Goal: Task Accomplishment & Management: Complete application form

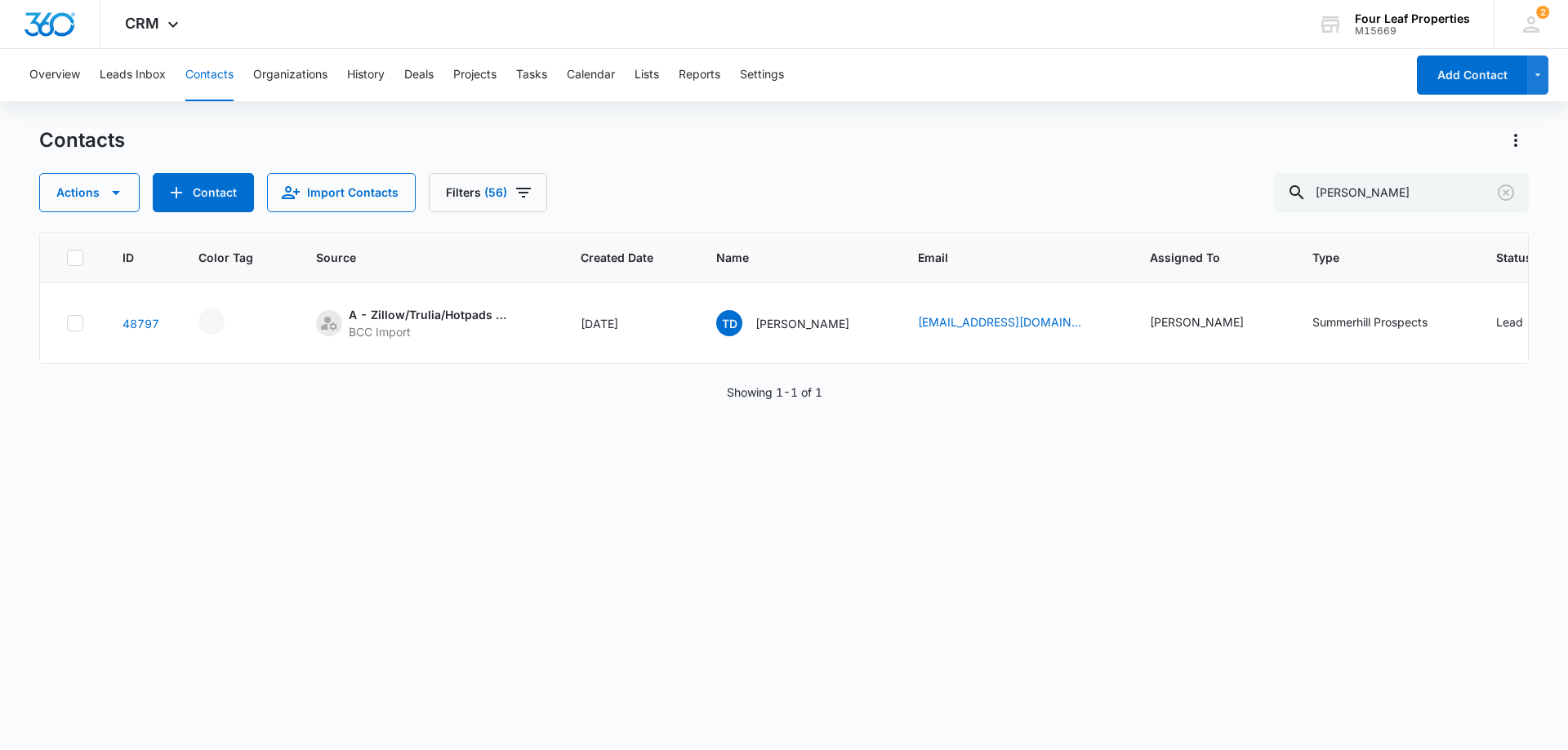
scroll to position [0, 530]
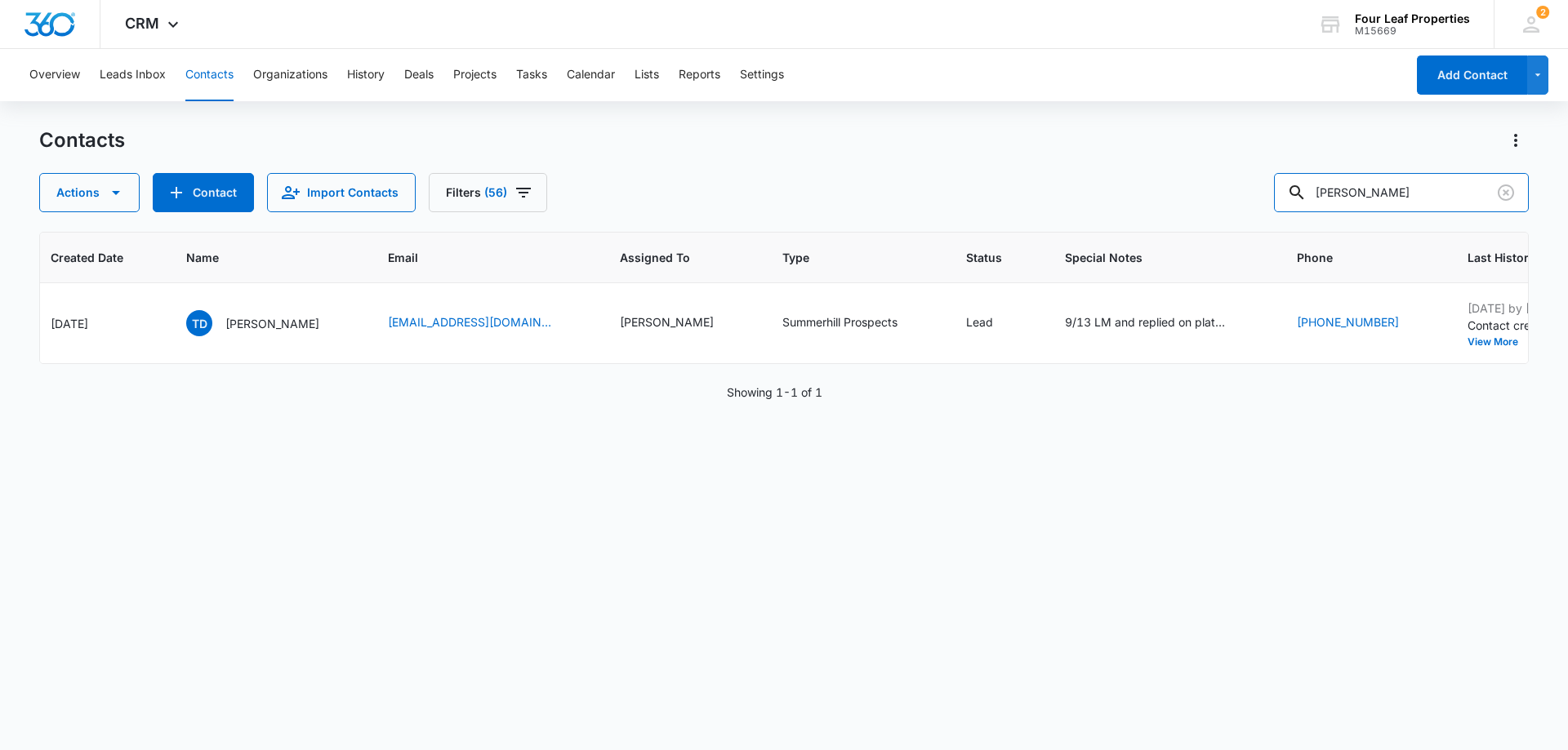
drag, startPoint x: 1428, startPoint y: 194, endPoint x: 1045, endPoint y: 223, distance: 384.1
click at [1049, 223] on div "Contacts Actions Contact Import Contacts Filters (56) [PERSON_NAME] ID Color Ta…" at bounding box center [784, 438] width 1489 height 621
type input "holland"
click at [1375, 194] on input "holland" at bounding box center [1401, 192] width 254 height 39
drag, startPoint x: 1387, startPoint y: 191, endPoint x: 1216, endPoint y: 192, distance: 171.0
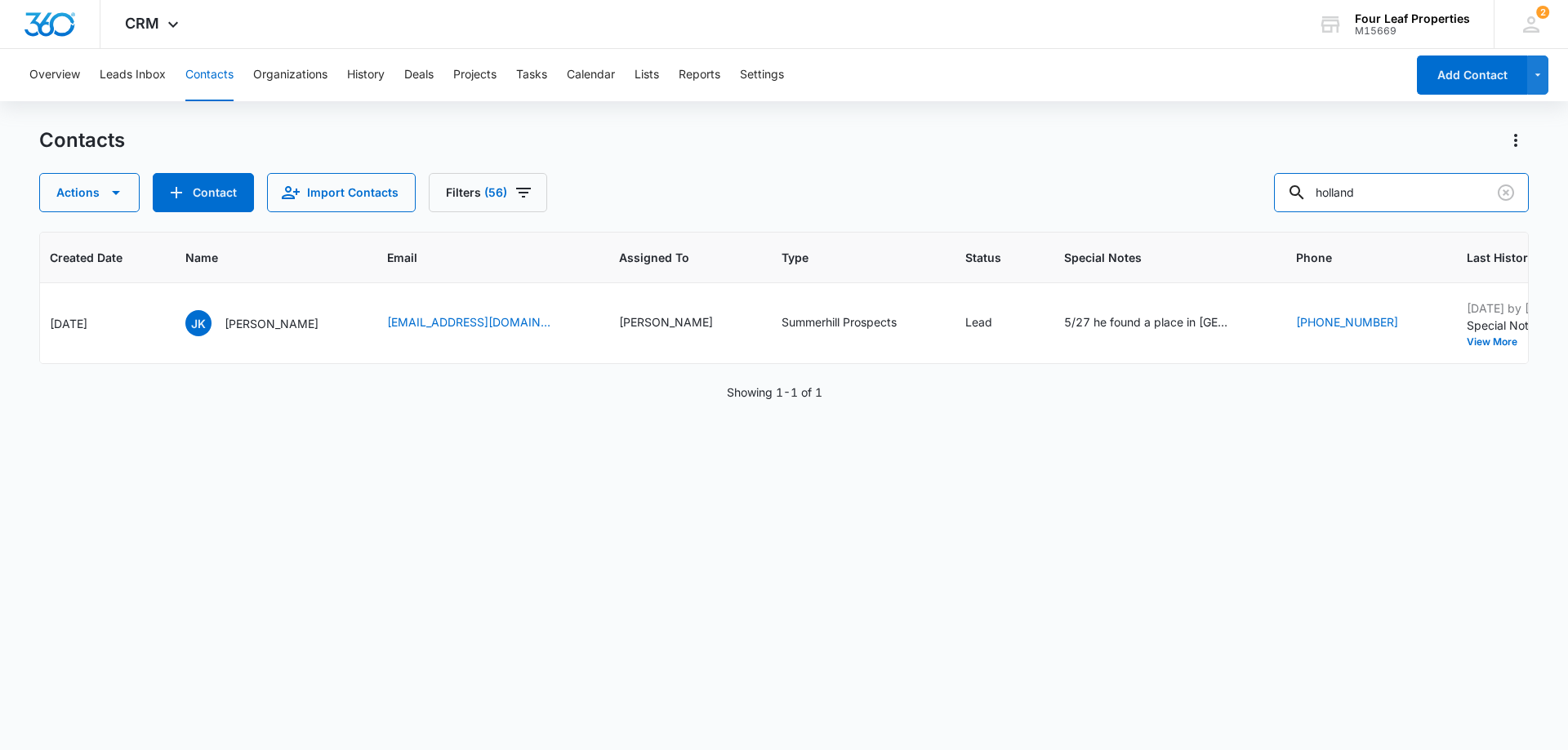
click at [1216, 192] on div "Actions Contact Import Contacts Filters (56) holland" at bounding box center [784, 192] width 1489 height 39
type input "6062694081"
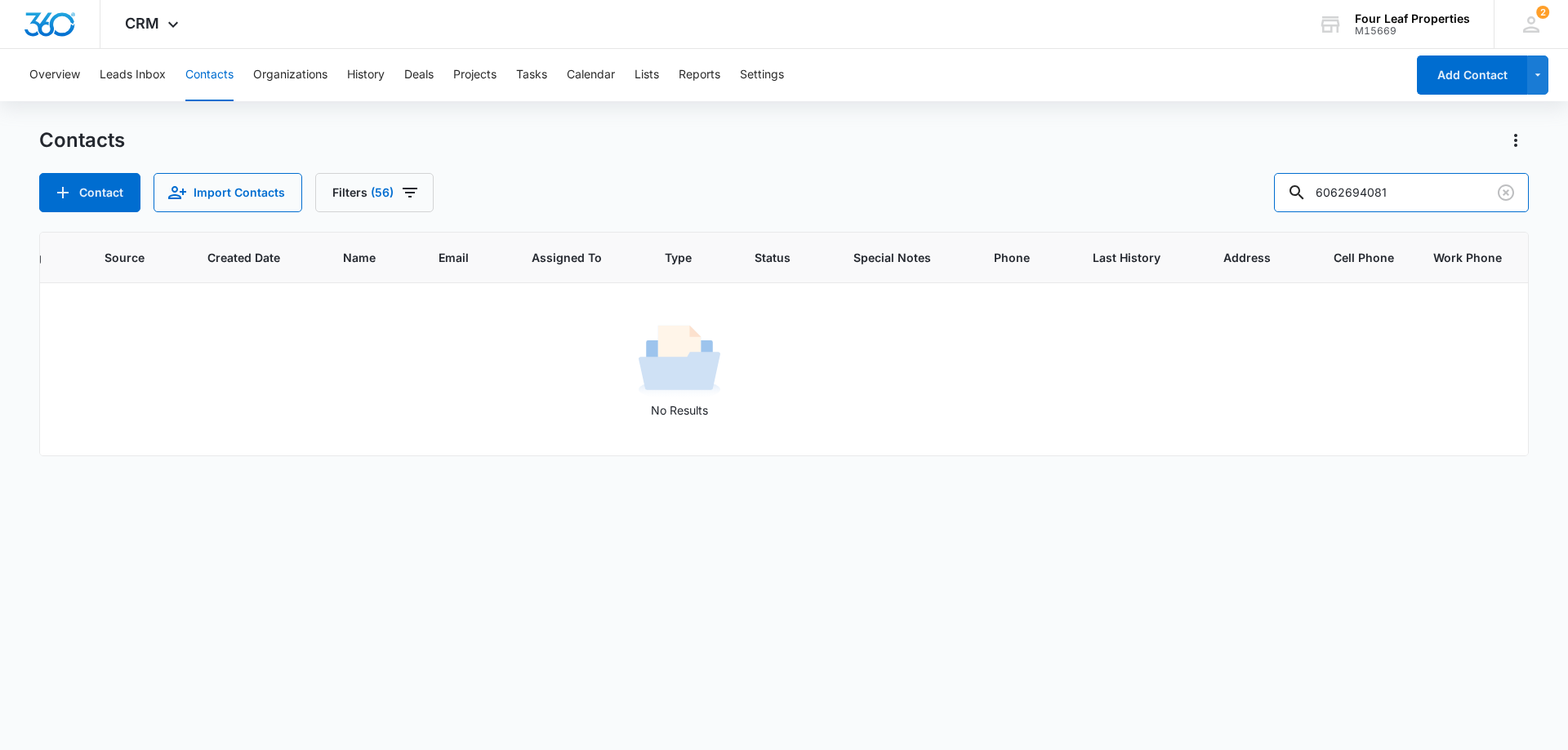
scroll to position [0, 210]
click at [96, 190] on button "Contact" at bounding box center [89, 192] width 101 height 39
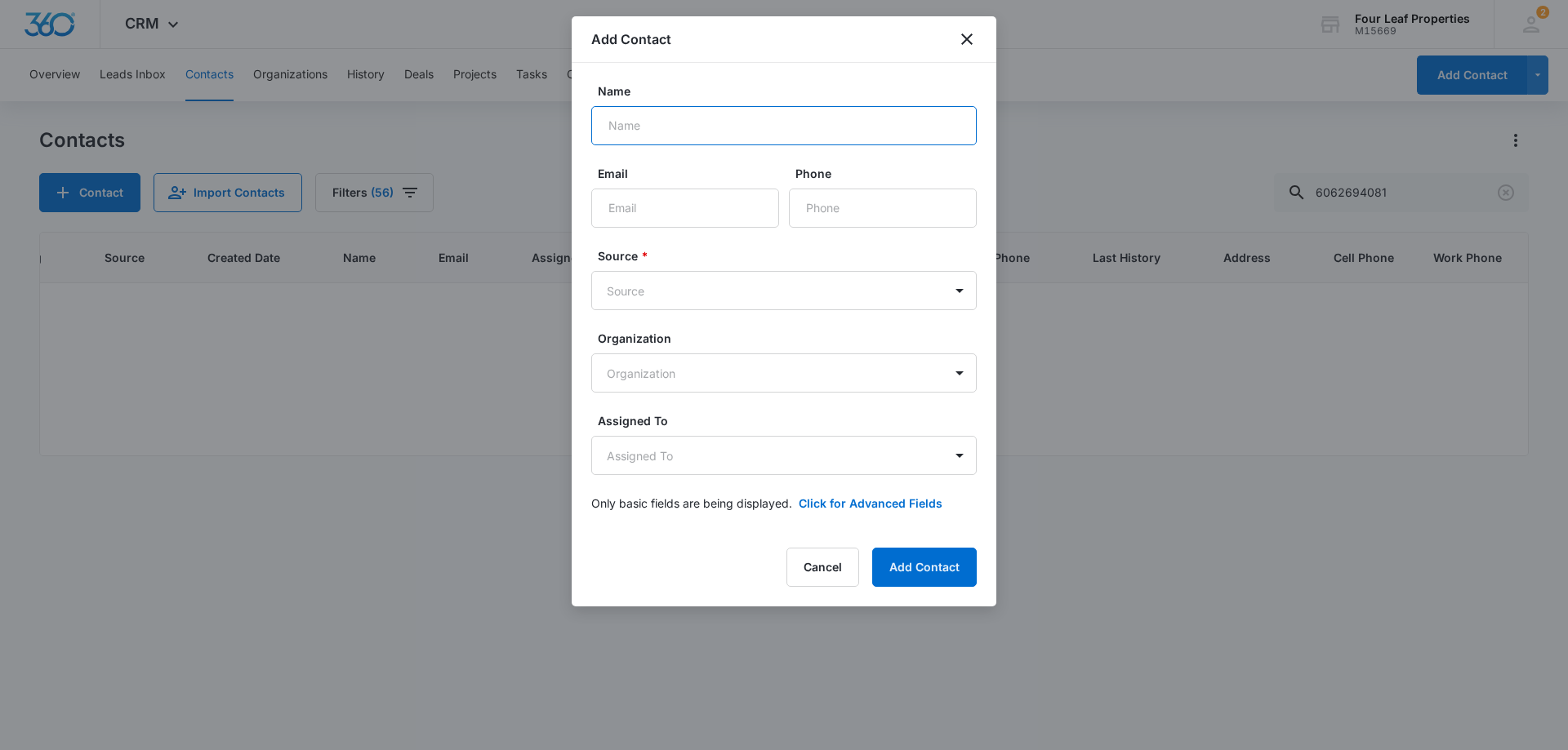
click at [636, 130] on input "Name" at bounding box center [784, 125] width 385 height 39
type input "[PERSON_NAME]"
click at [644, 200] on input "Email" at bounding box center [685, 208] width 188 height 39
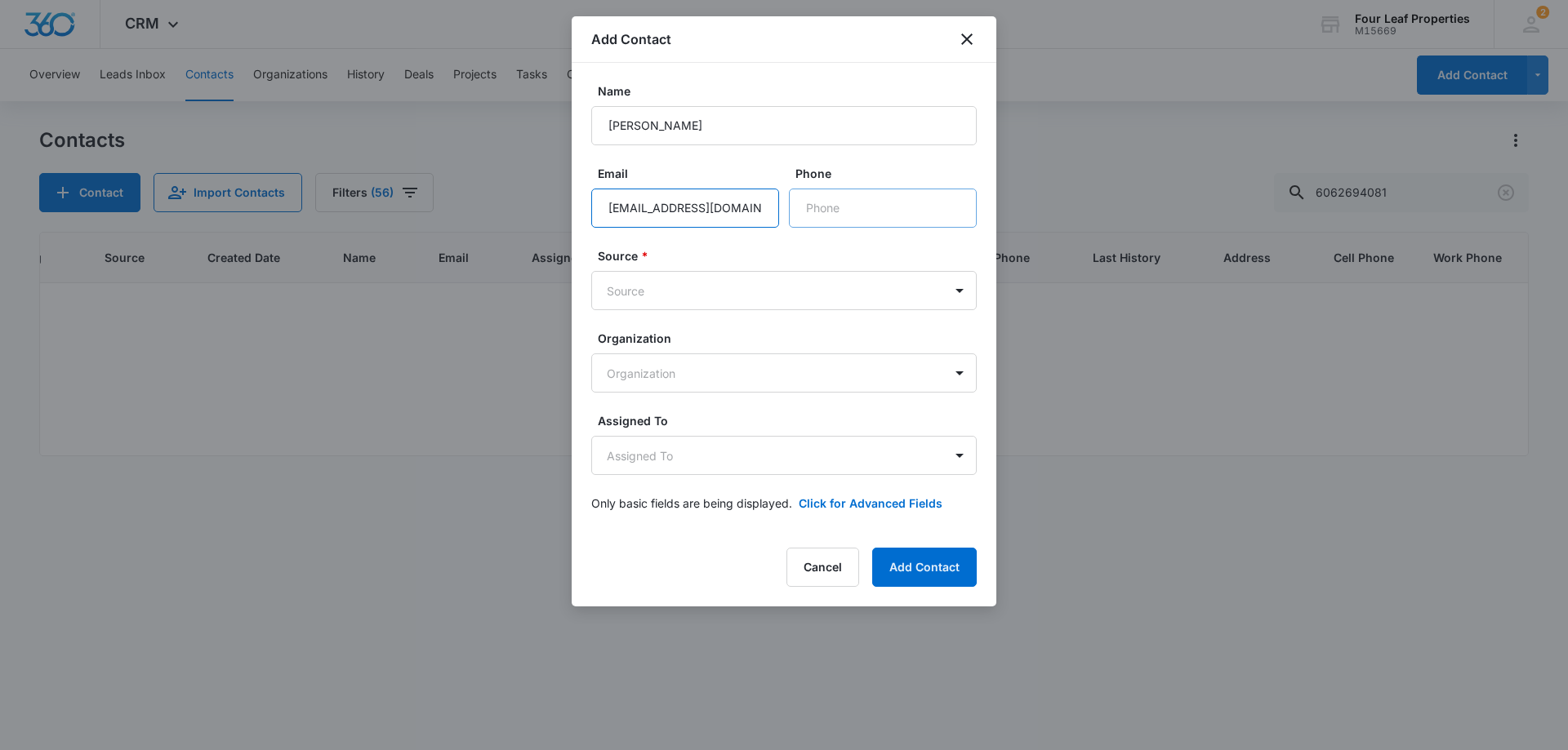
type input "[EMAIL_ADDRESS][DOMAIN_NAME]"
click at [827, 218] on input "Phone" at bounding box center [883, 208] width 188 height 39
type input "[PHONE_NUMBER]"
click at [767, 286] on body "CRM Apps Reputation Websites Forms CRM Email Social Shop Payments POS Content A…" at bounding box center [784, 375] width 1568 height 750
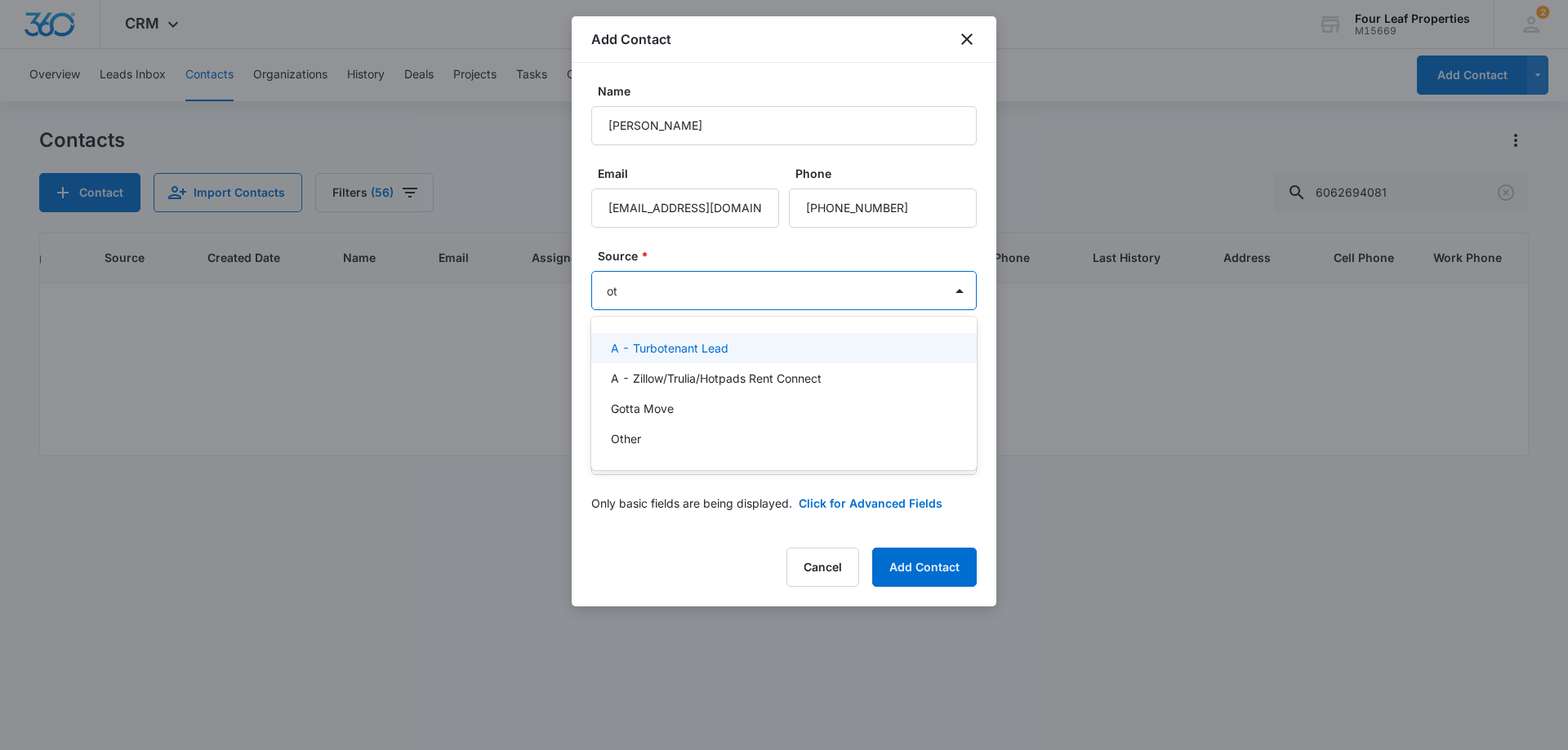
type input "oth"
click at [681, 343] on div "Other" at bounding box center [782, 348] width 343 height 18
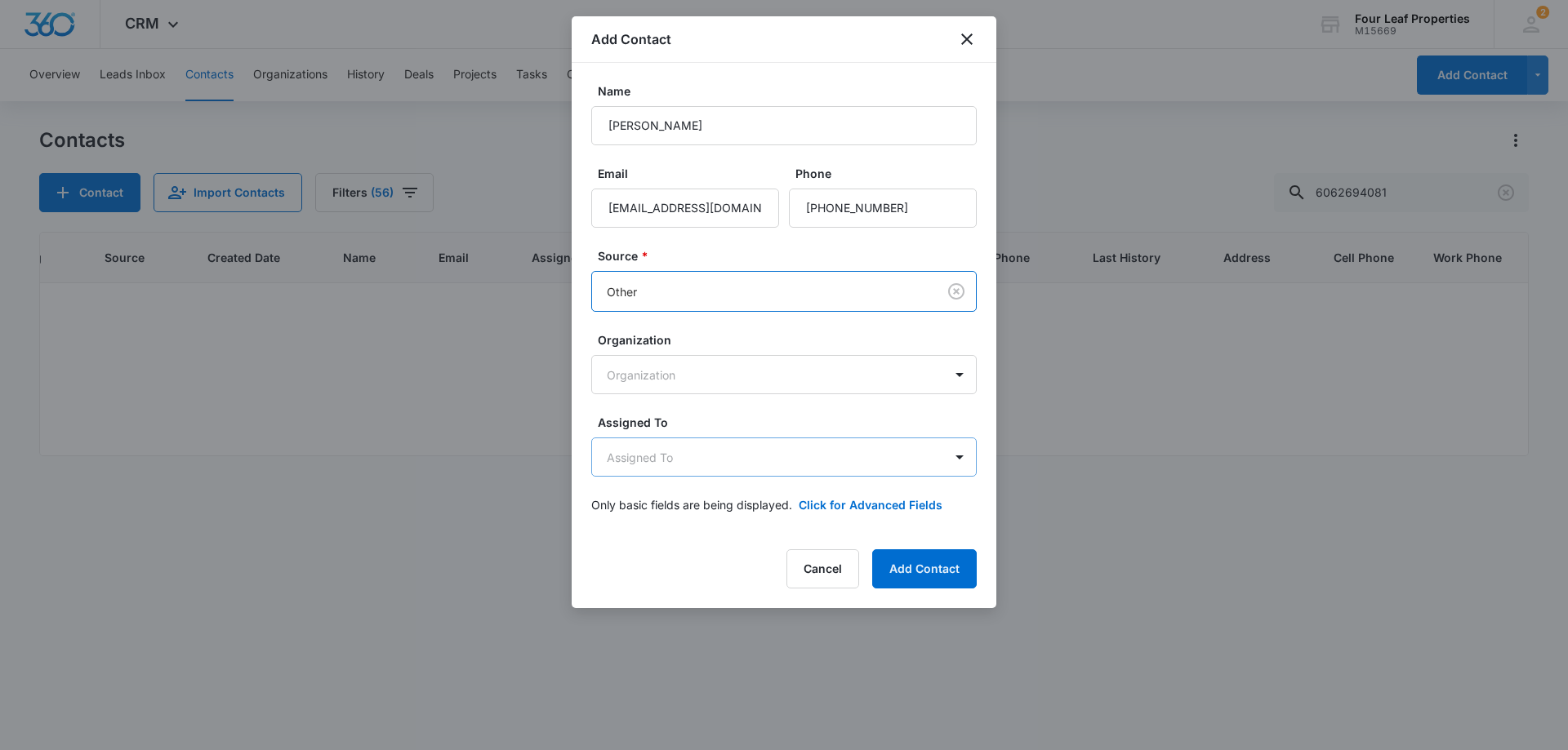
click at [703, 454] on body "CRM Apps Reputation Websites Forms CRM Email Social Shop Payments POS Content A…" at bounding box center [784, 375] width 1568 height 750
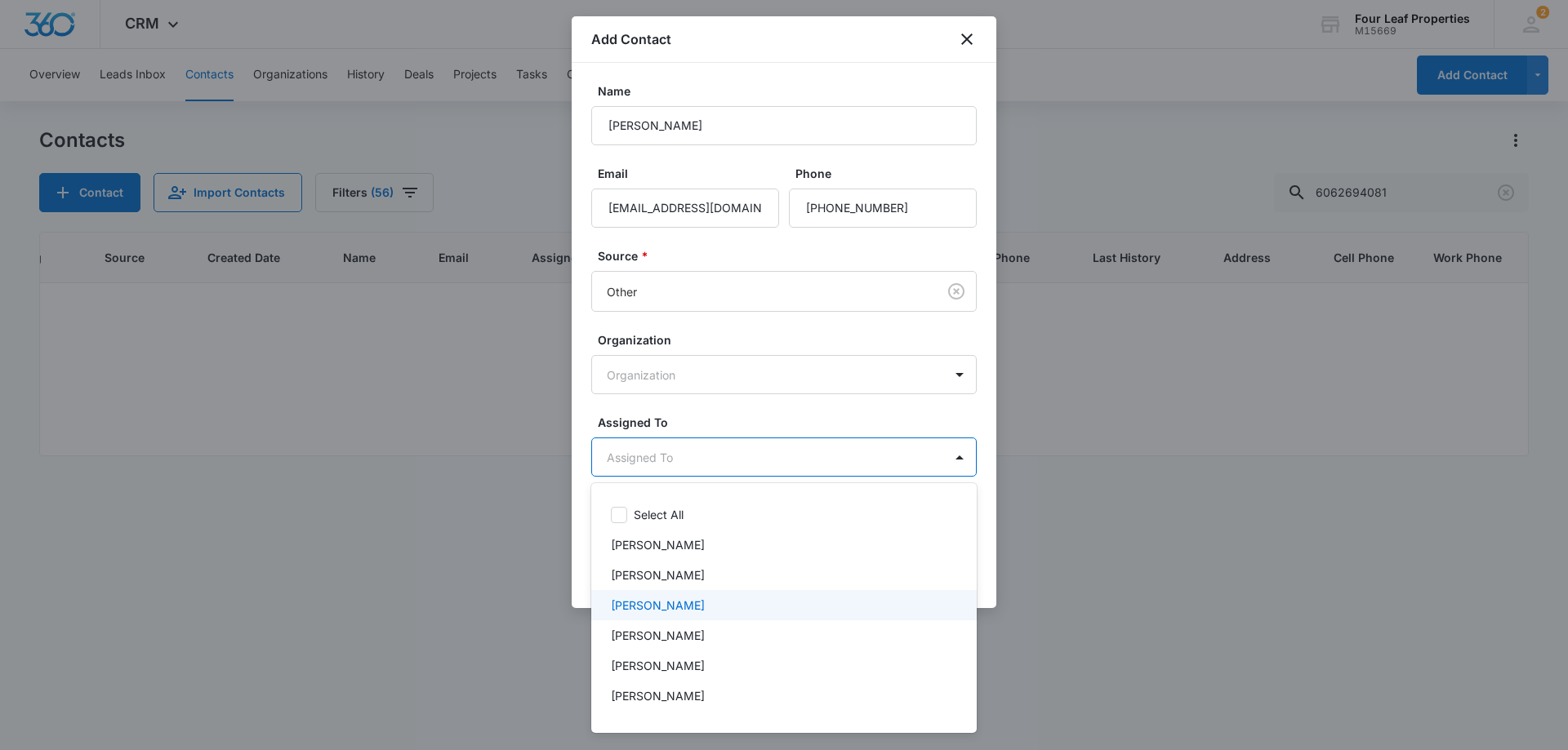
click at [694, 598] on p "[PERSON_NAME]" at bounding box center [657, 605] width 94 height 18
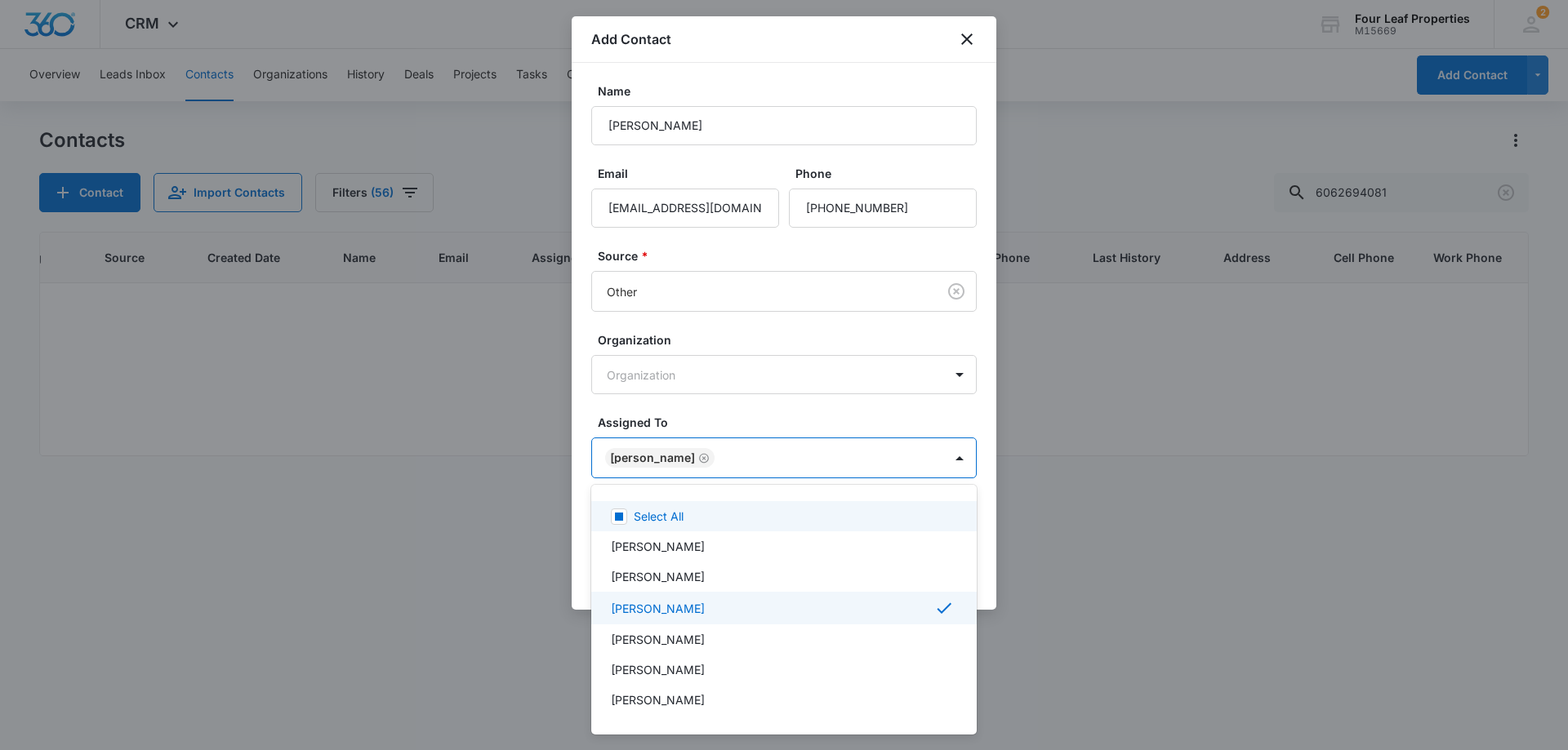
click at [776, 409] on div at bounding box center [784, 375] width 1568 height 750
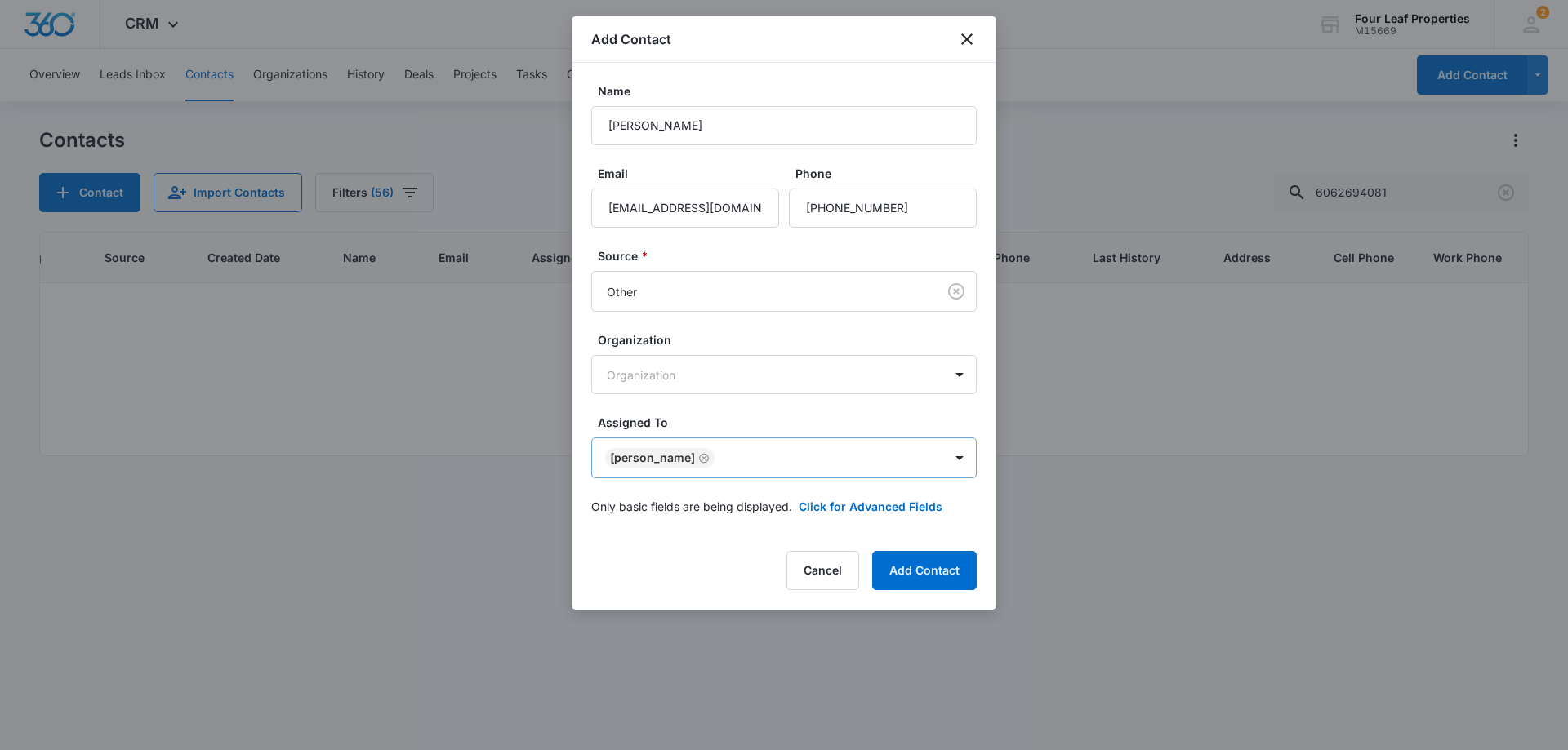
click at [746, 461] on body "CRM Apps Reputation Websites Forms CRM Email Social Shop Payments POS Content A…" at bounding box center [784, 375] width 1568 height 750
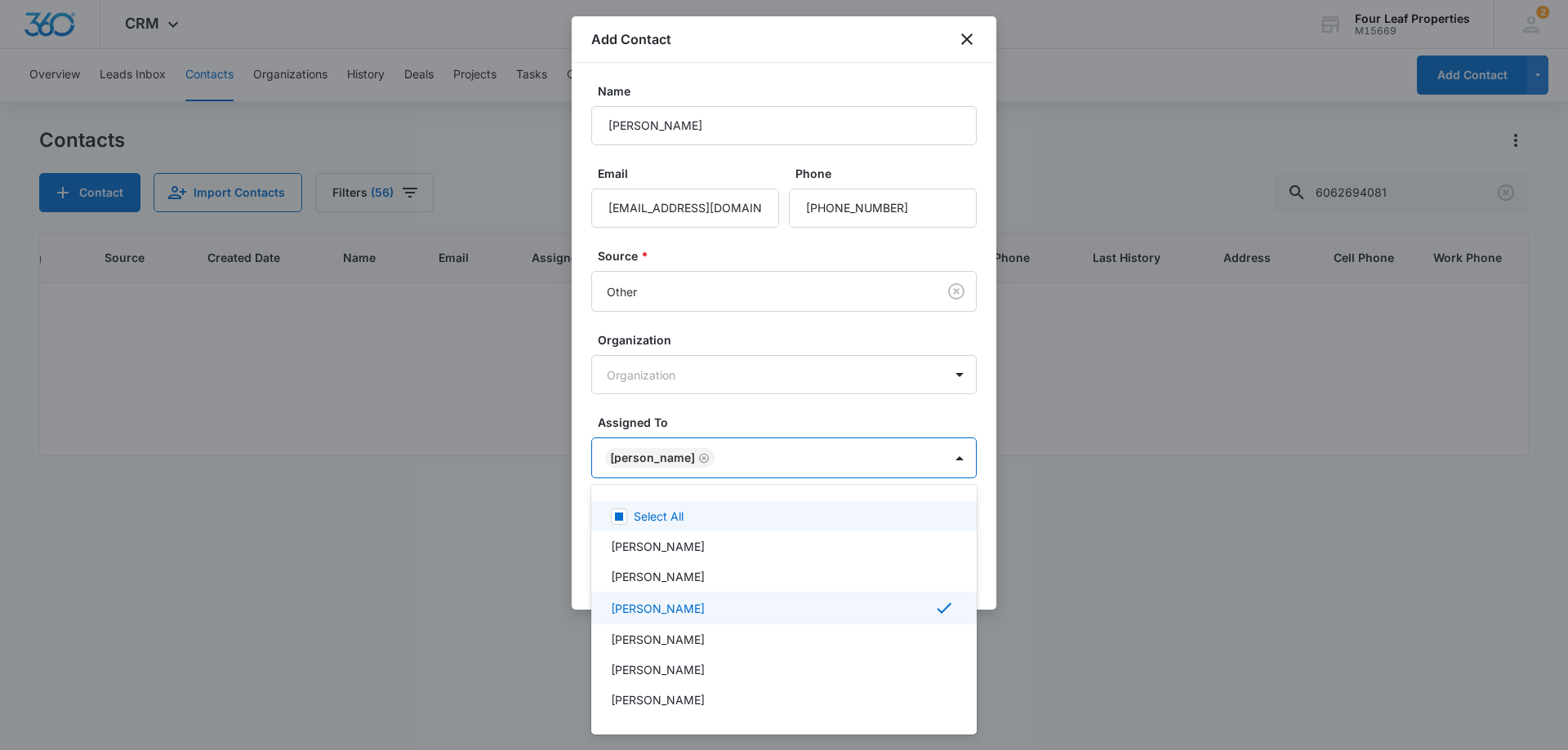
click at [776, 419] on div at bounding box center [784, 375] width 1568 height 750
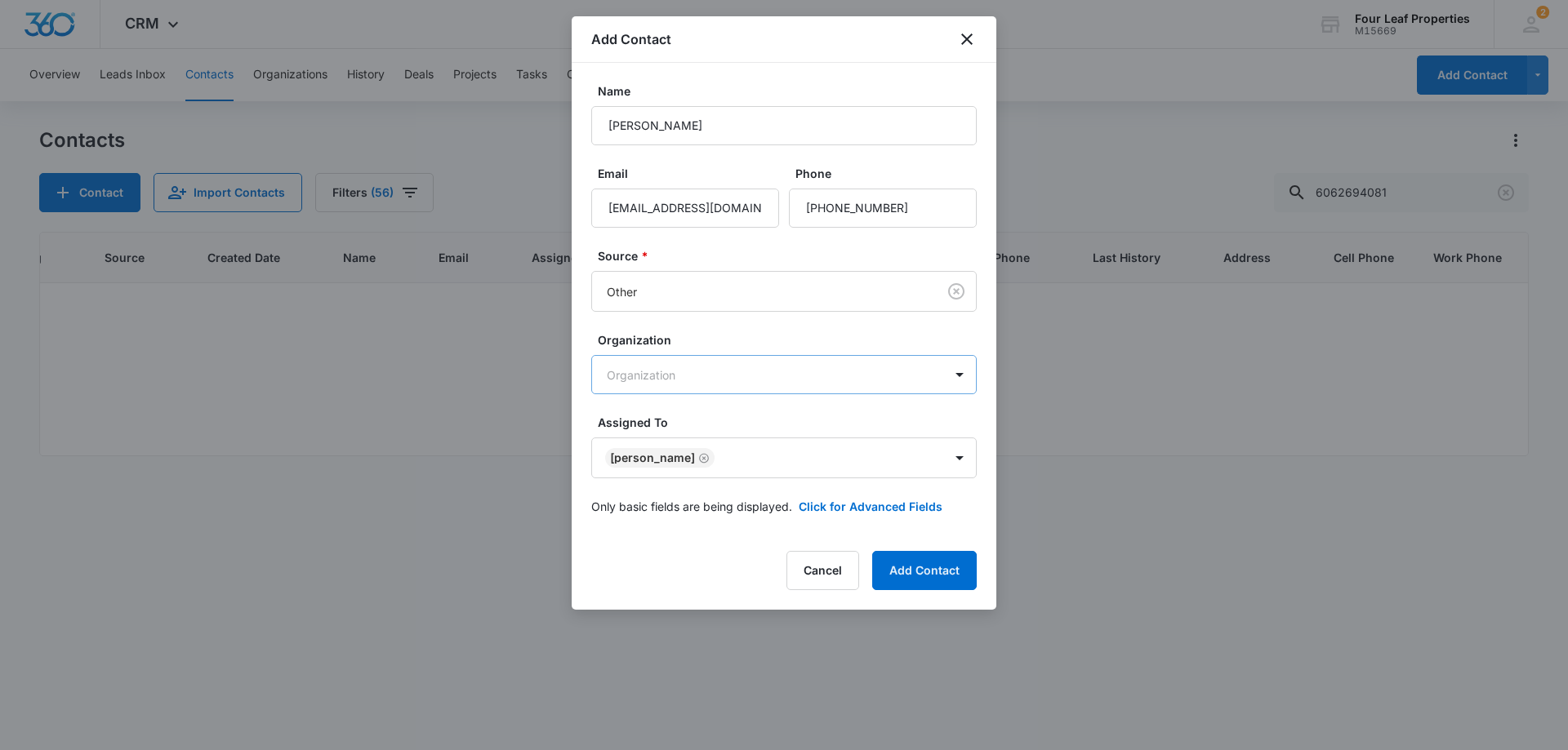
click at [705, 378] on body "CRM Apps Reputation Websites Forms CRM Email Social Shop Payments POS Content A…" at bounding box center [784, 375] width 1568 height 750
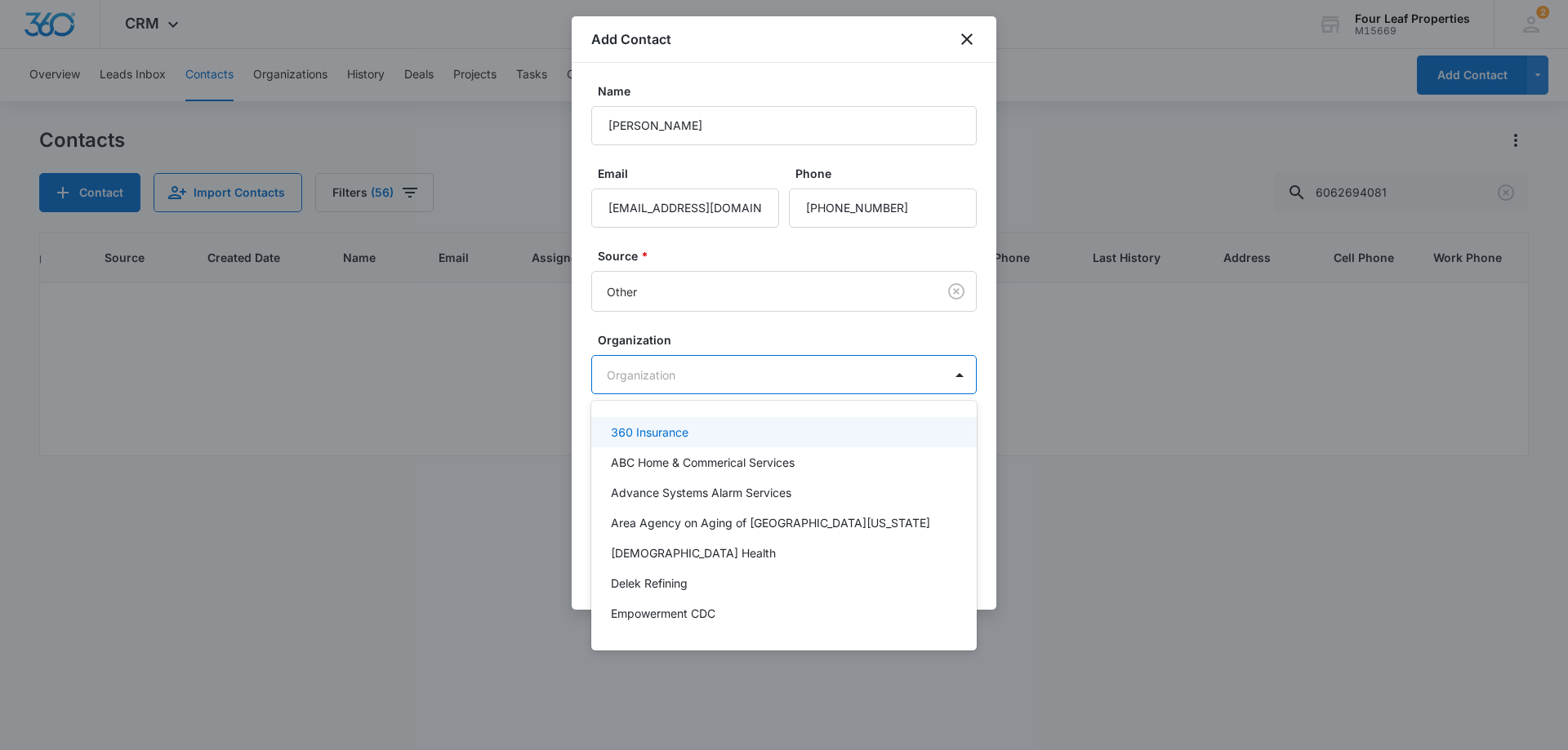
click at [705, 371] on div at bounding box center [784, 375] width 1568 height 750
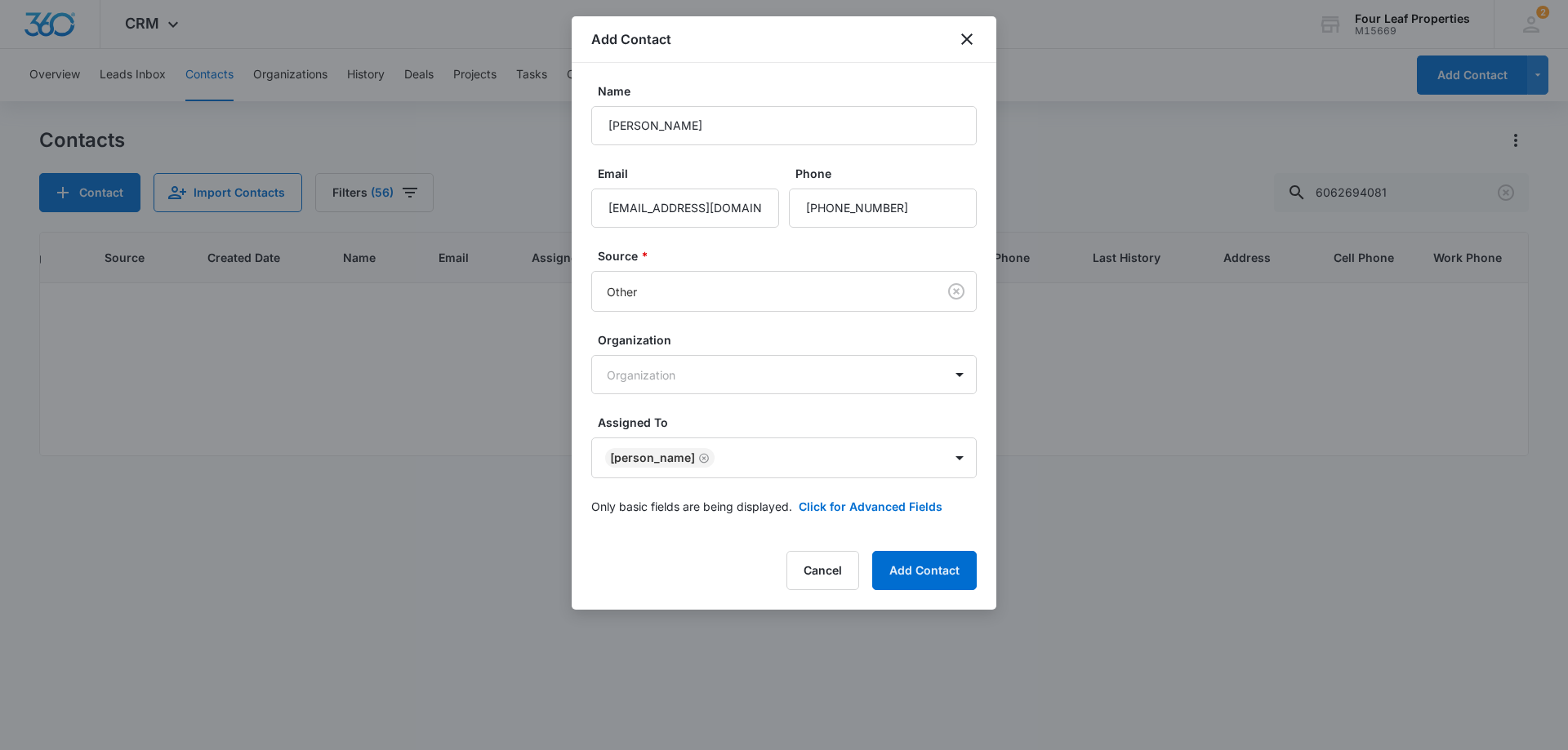
click at [722, 346] on label "Organization" at bounding box center [790, 340] width 385 height 18
click at [834, 508] on button "Click for Advanced Fields" at bounding box center [870, 507] width 144 height 18
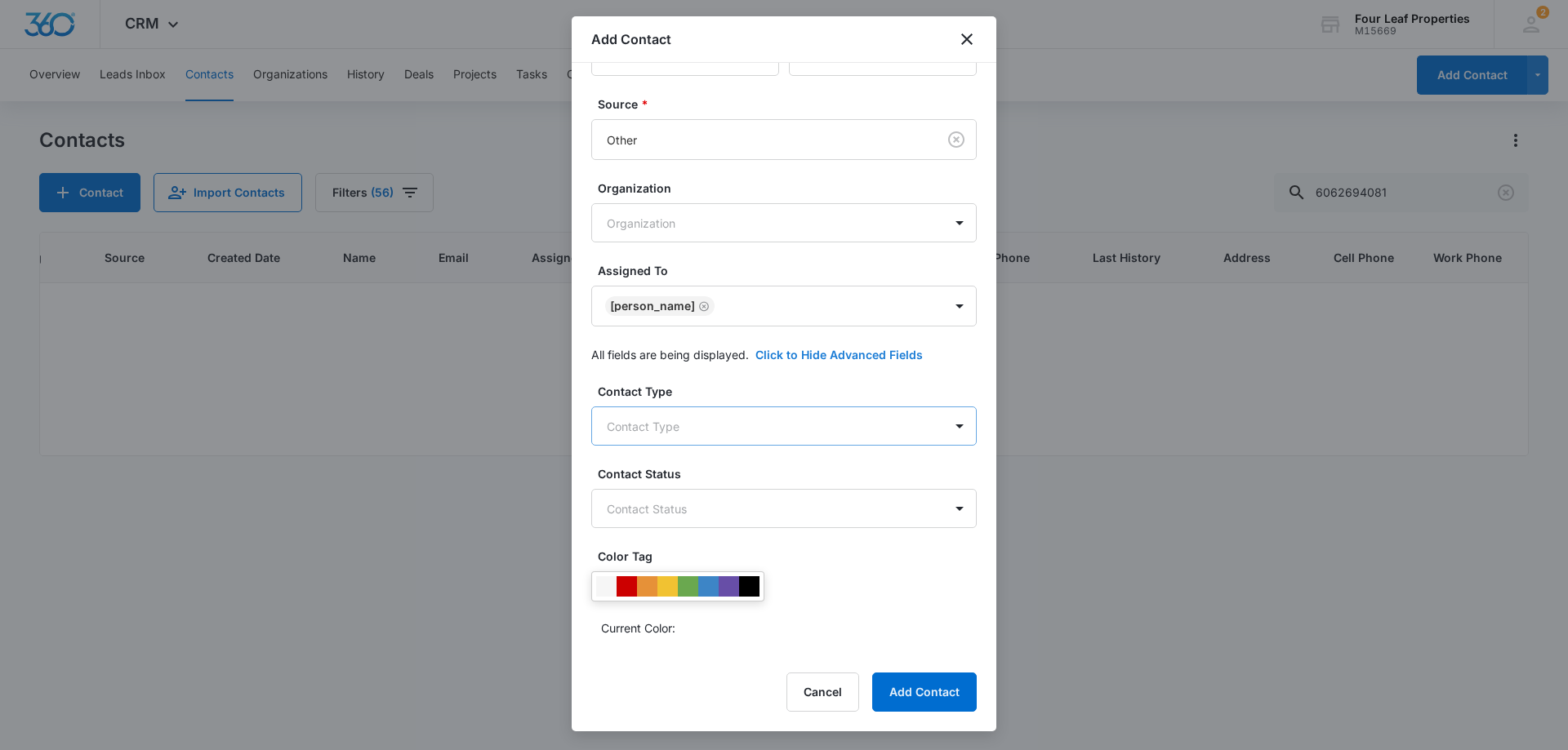
scroll to position [163, 0]
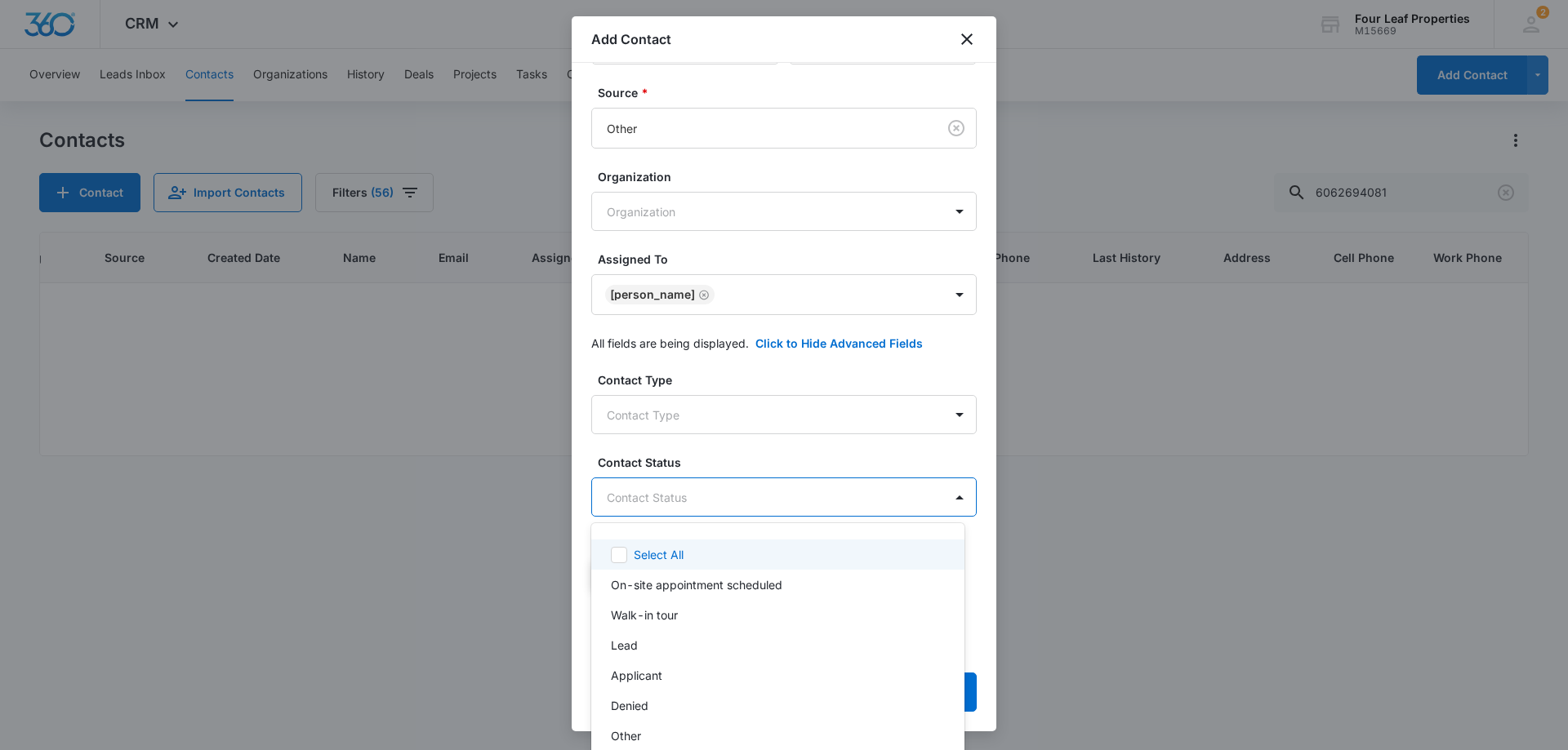
click at [777, 503] on body "CRM Apps Reputation Websites Forms CRM Email Social Shop Payments POS Content A…" at bounding box center [784, 375] width 1568 height 750
click at [717, 643] on div "Lead" at bounding box center [776, 646] width 331 height 18
click at [760, 464] on div at bounding box center [784, 375] width 1568 height 750
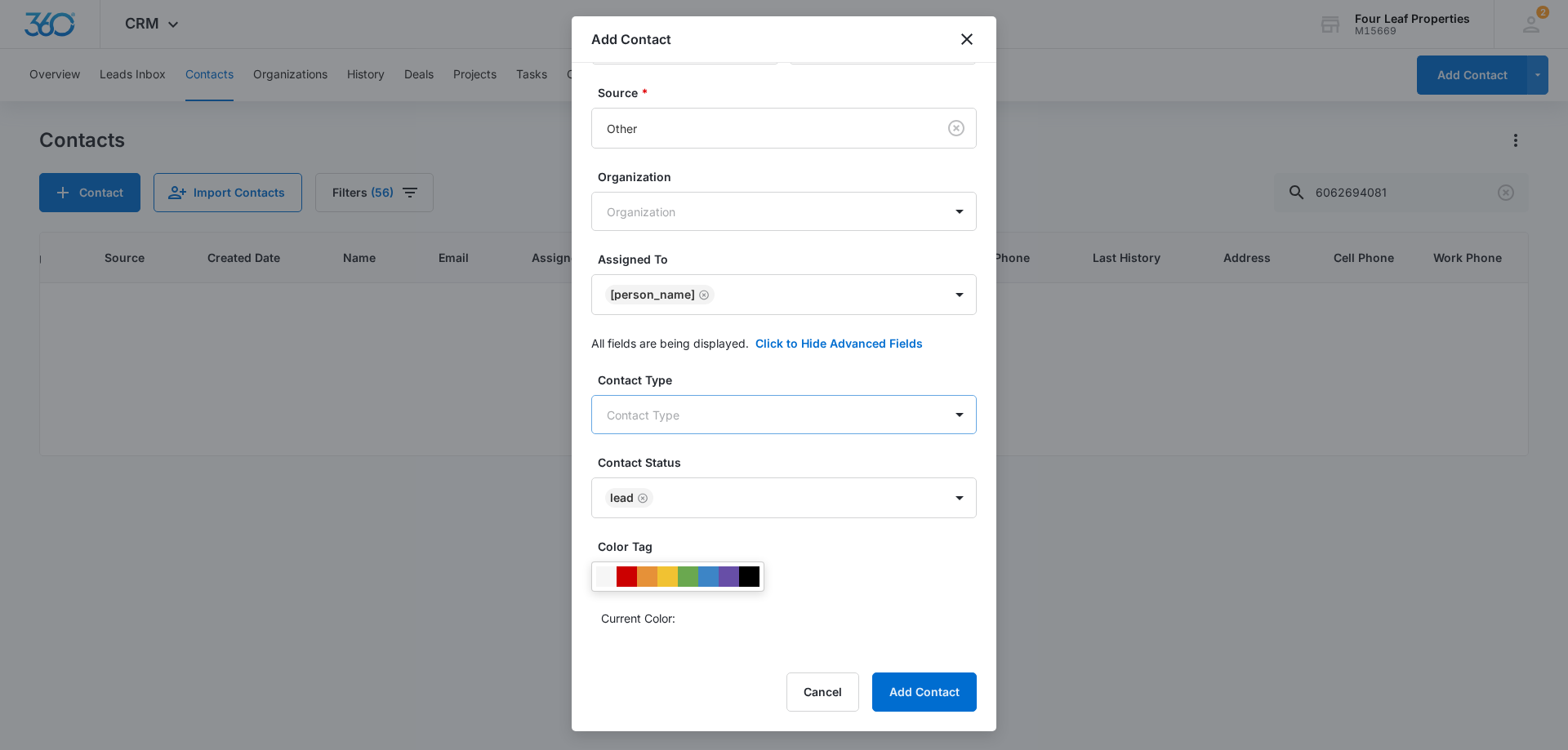
click at [800, 414] on body "CRM Apps Reputation Websites Forms CRM Email Social Shop Payments POS Content A…" at bounding box center [784, 375] width 1568 height 750
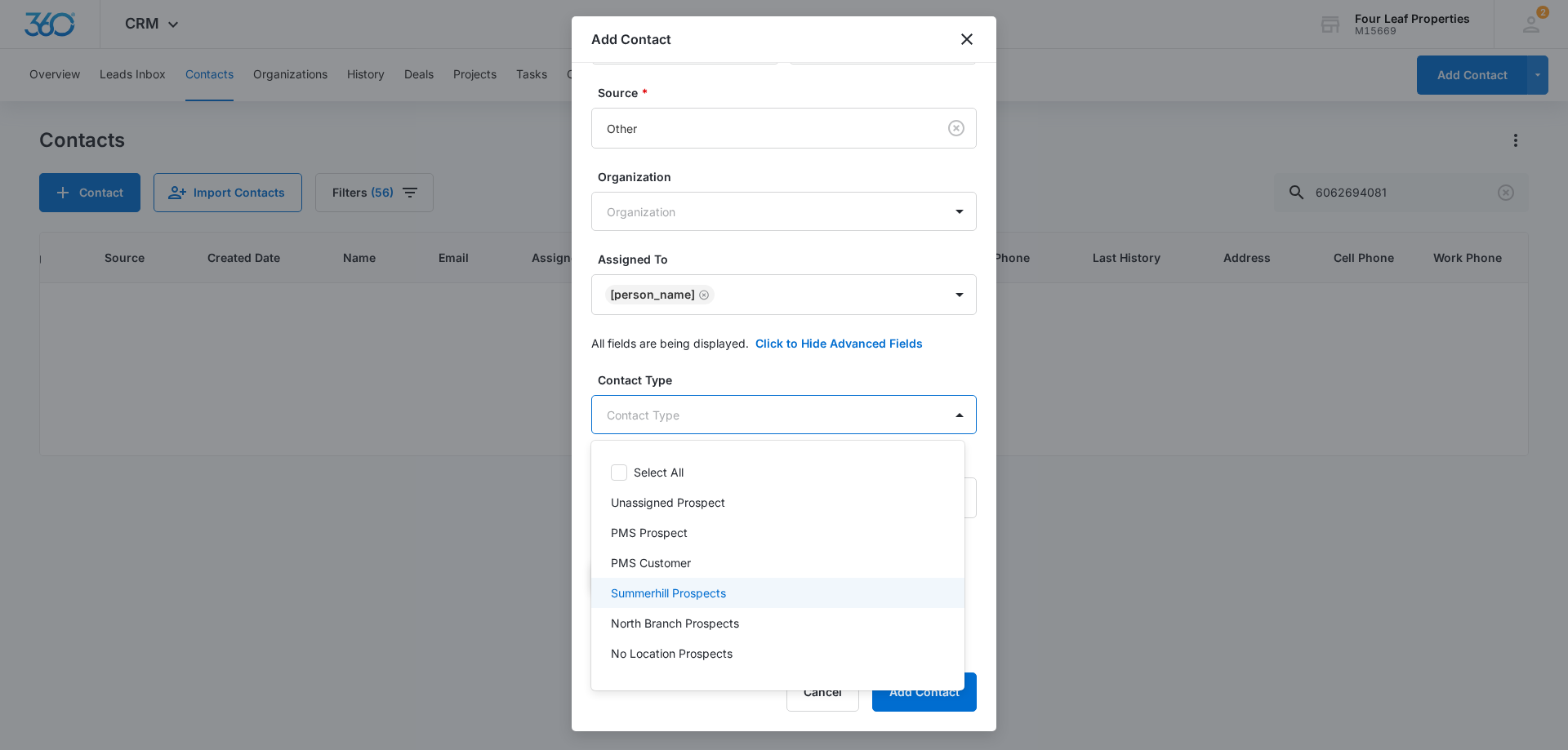
click at [774, 591] on div "Summerhill Prospects" at bounding box center [776, 593] width 331 height 18
click at [793, 370] on div at bounding box center [784, 375] width 1568 height 750
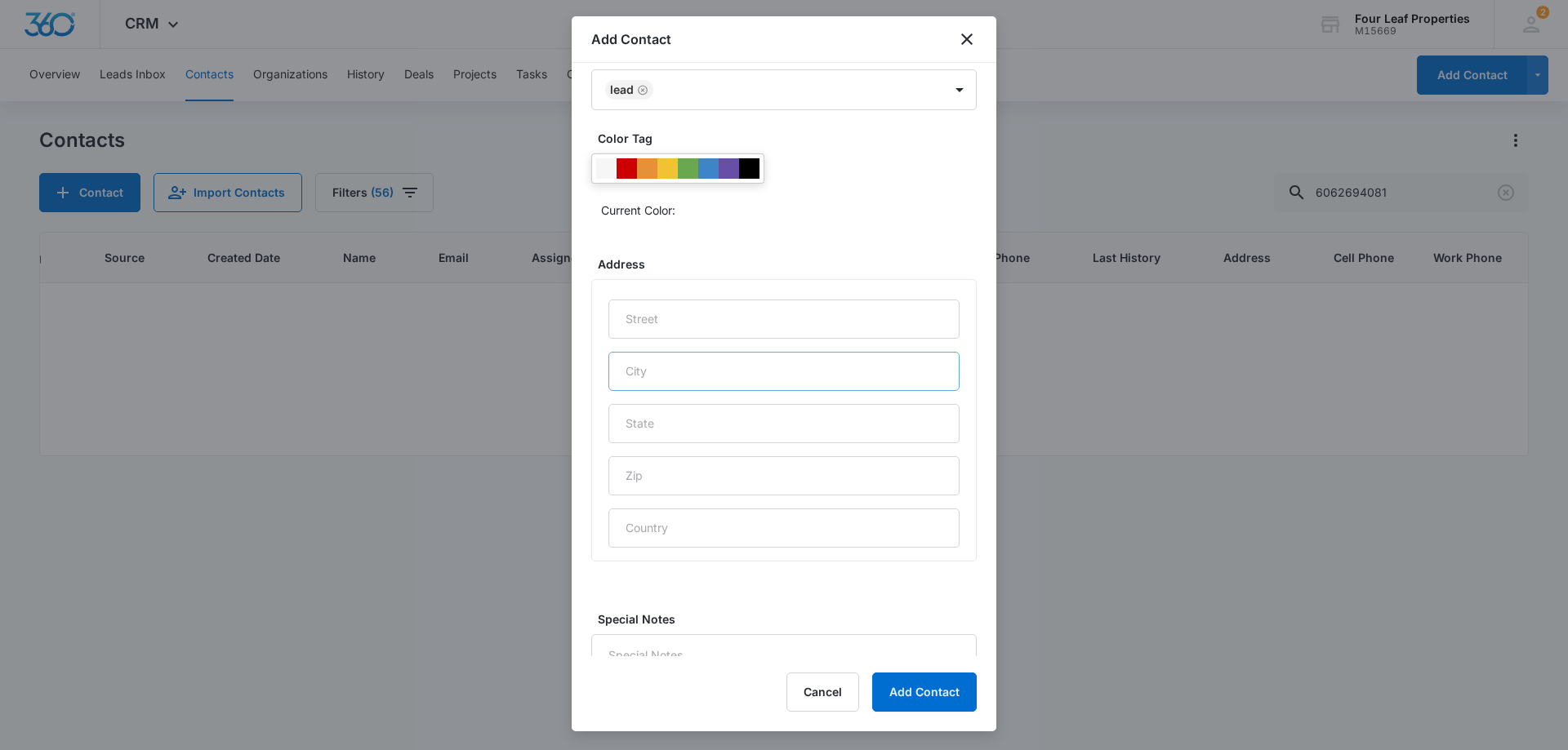
scroll to position [644, 0]
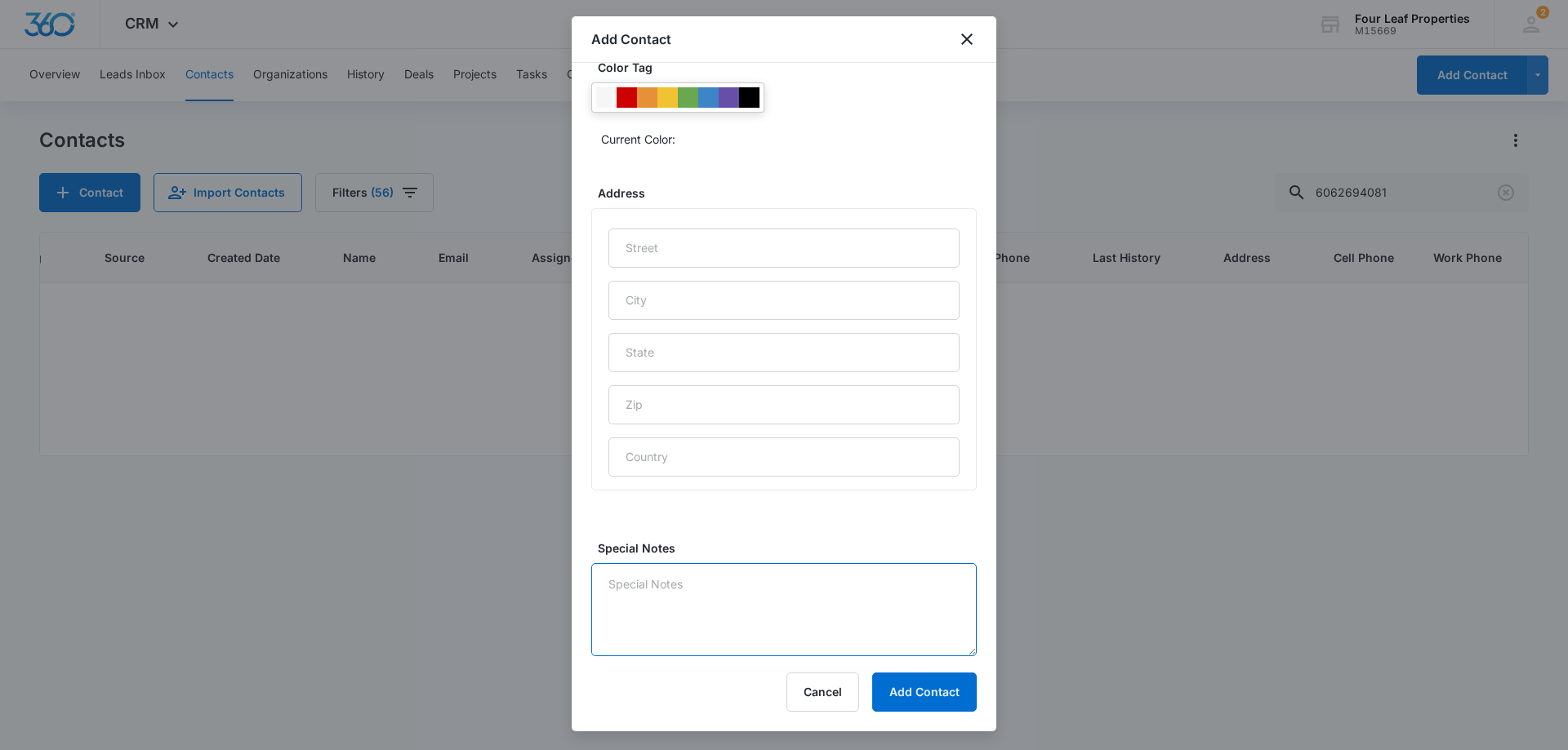
click at [706, 589] on textarea "Special Notes" at bounding box center [784, 610] width 385 height 93
type textarea "9/13 tt [PERSON_NAME] looking to move mid october"
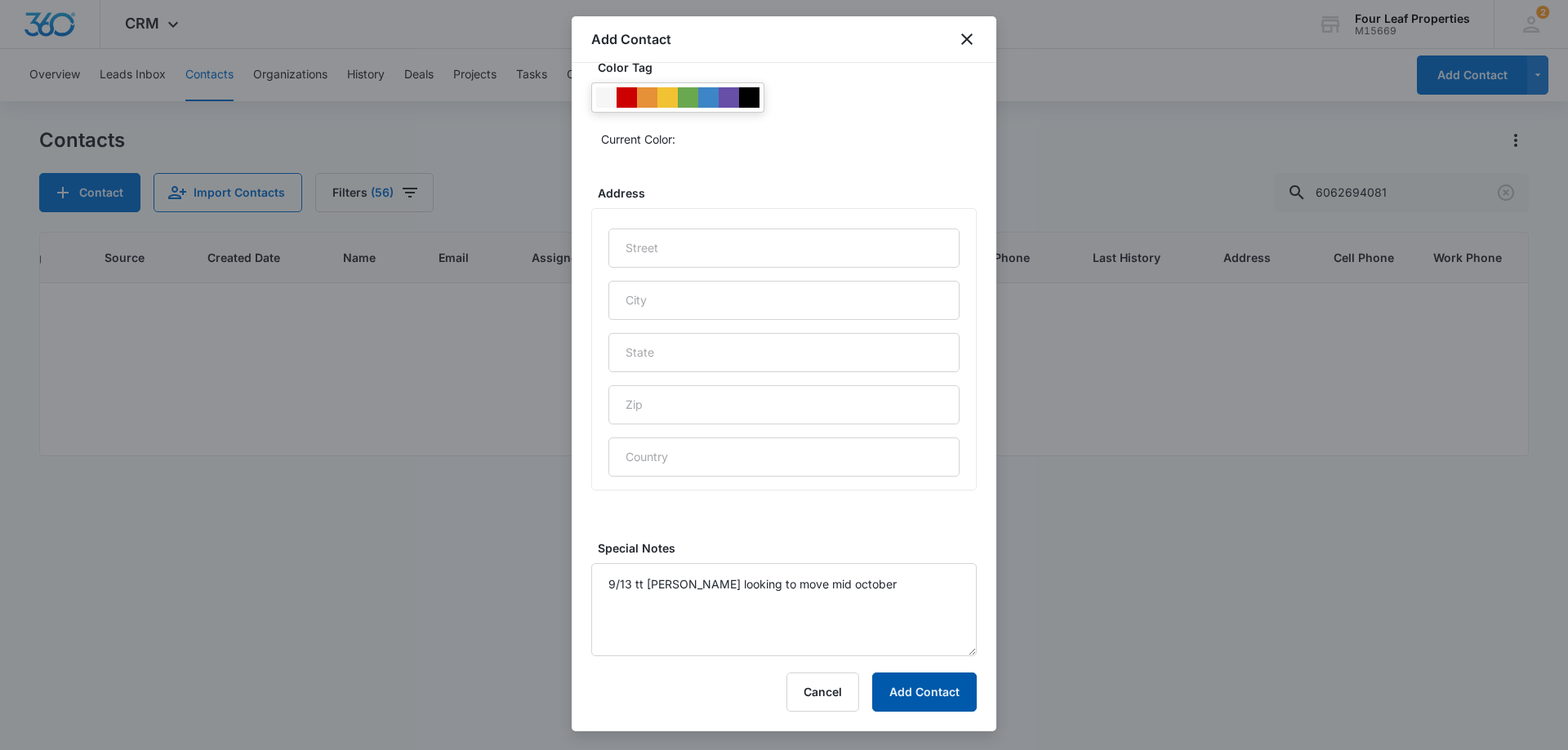
click at [949, 696] on button "Add Contact" at bounding box center [924, 692] width 104 height 39
